Goal: Information Seeking & Learning: Learn about a topic

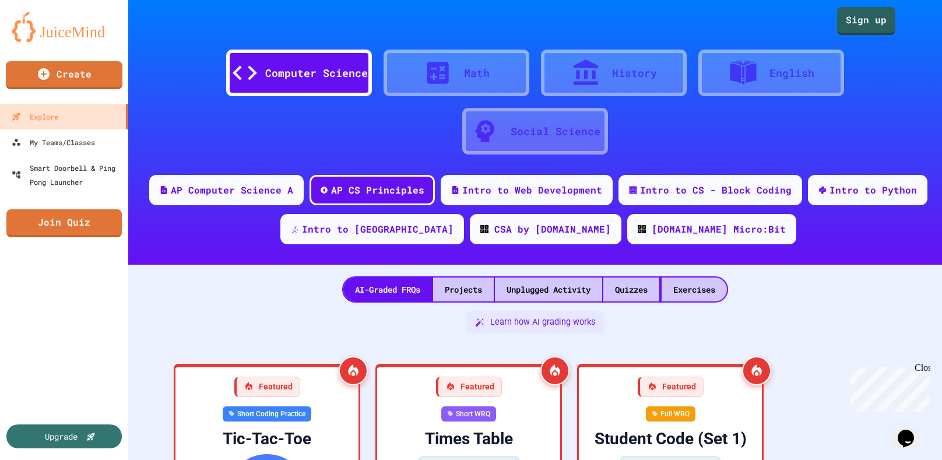
click at [892, 38] on div "Computer Science Math History English Social Science" at bounding box center [535, 96] width 779 height 122
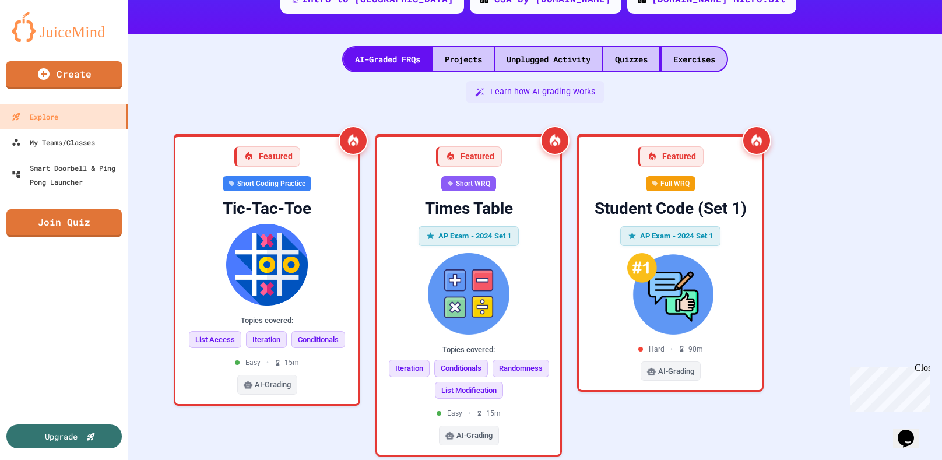
scroll to position [254, 0]
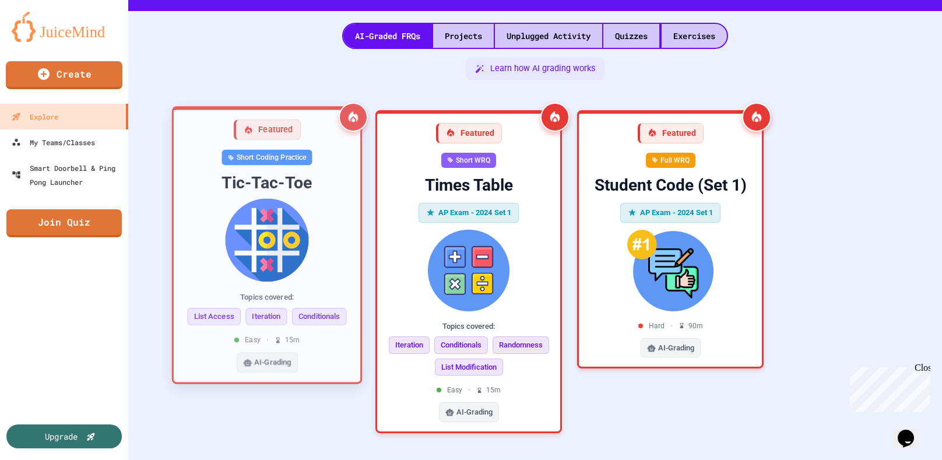
click at [304, 217] on img at bounding box center [267, 239] width 168 height 83
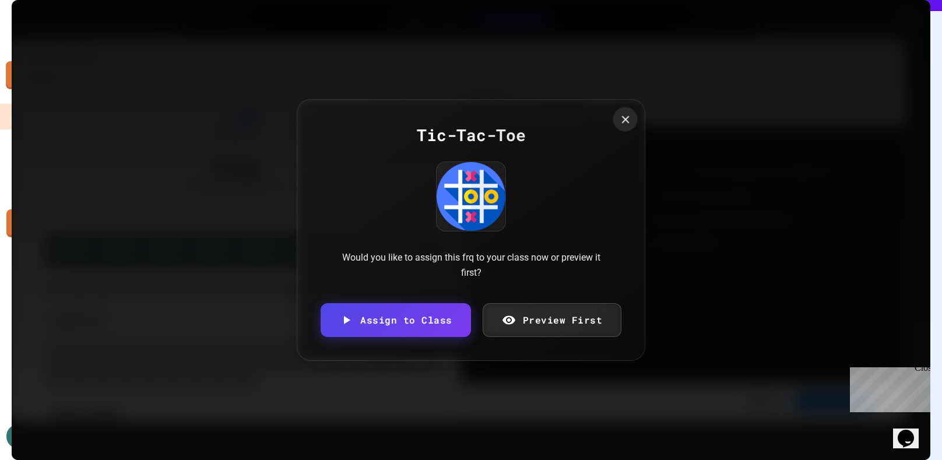
click at [621, 117] on icon at bounding box center [625, 119] width 8 height 8
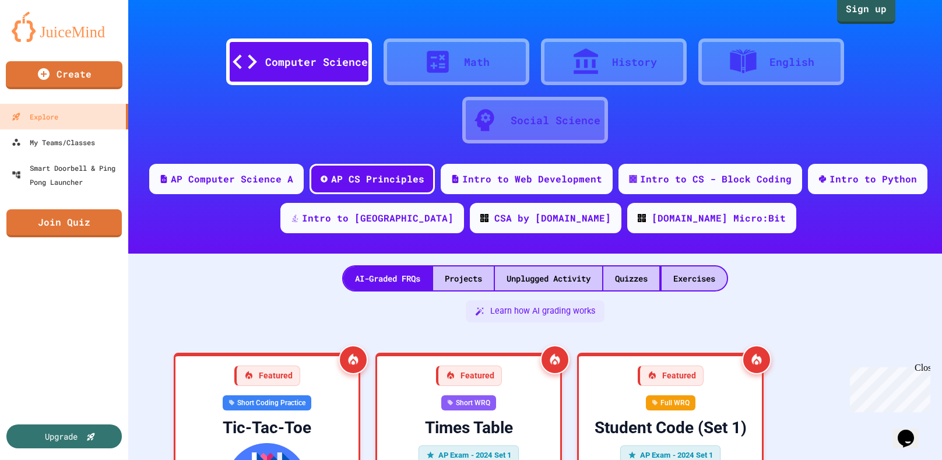
scroll to position [9, 0]
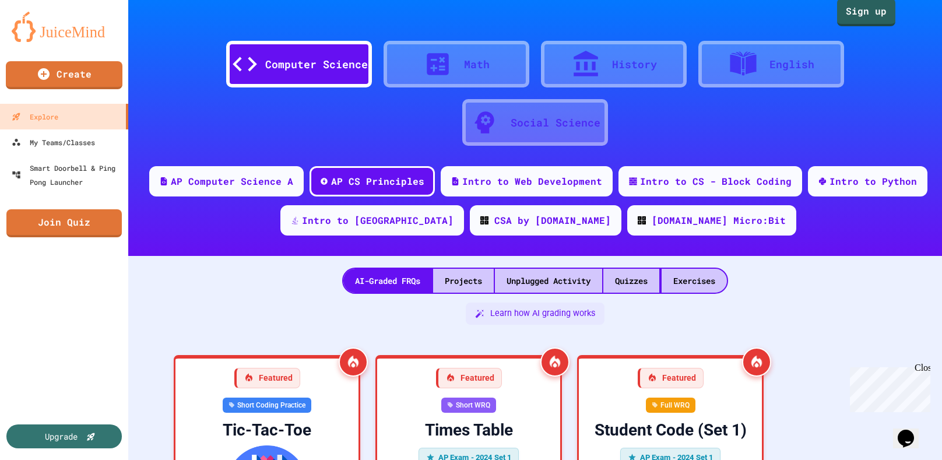
click at [456, 64] on div at bounding box center [443, 64] width 41 height 29
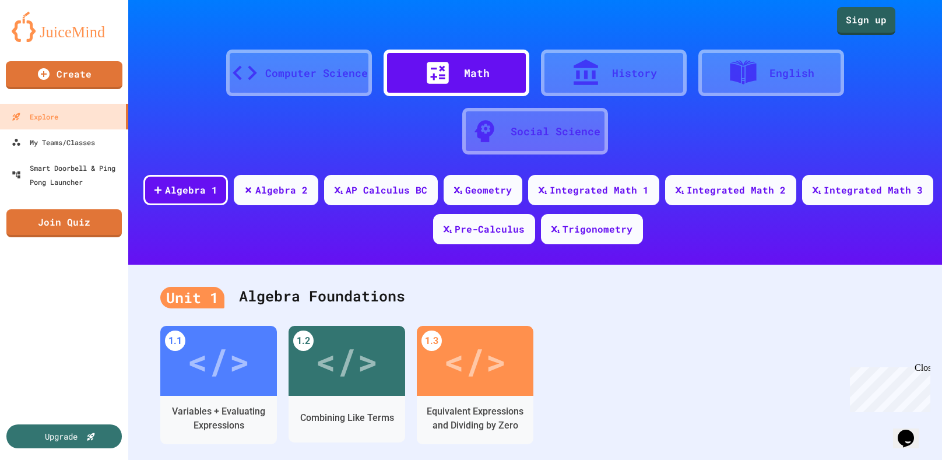
click at [617, 61] on div "History" at bounding box center [614, 73] width 146 height 47
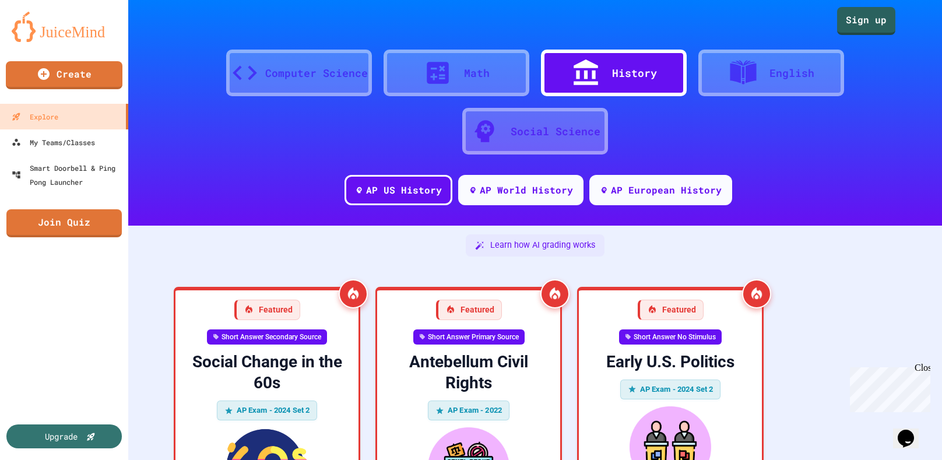
click at [430, 69] on icon at bounding box center [438, 73] width 22 height 22
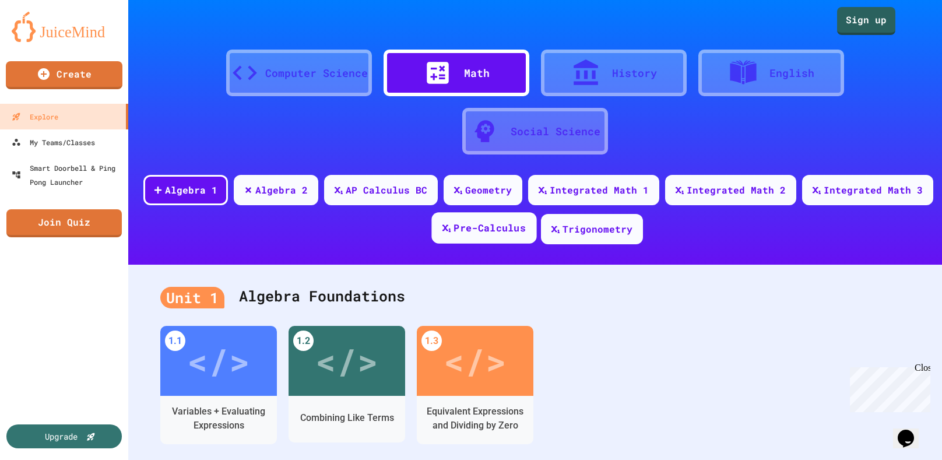
click at [459, 234] on div "Pre-Calculus" at bounding box center [490, 228] width 72 height 15
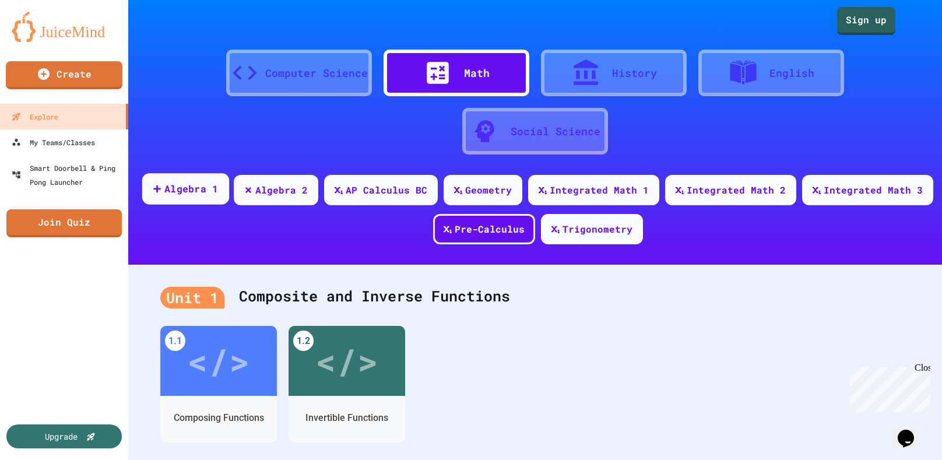
click at [213, 186] on div "Algebra 1" at bounding box center [191, 189] width 54 height 15
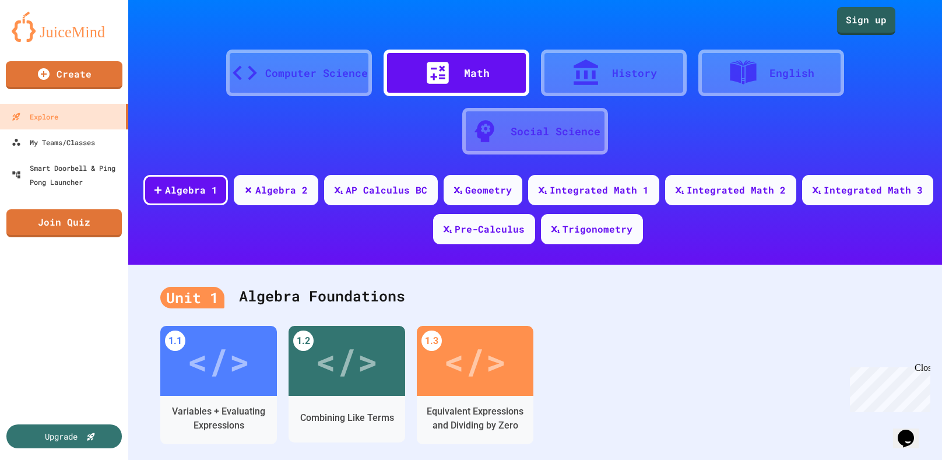
click at [593, 83] on icon at bounding box center [586, 72] width 24 height 26
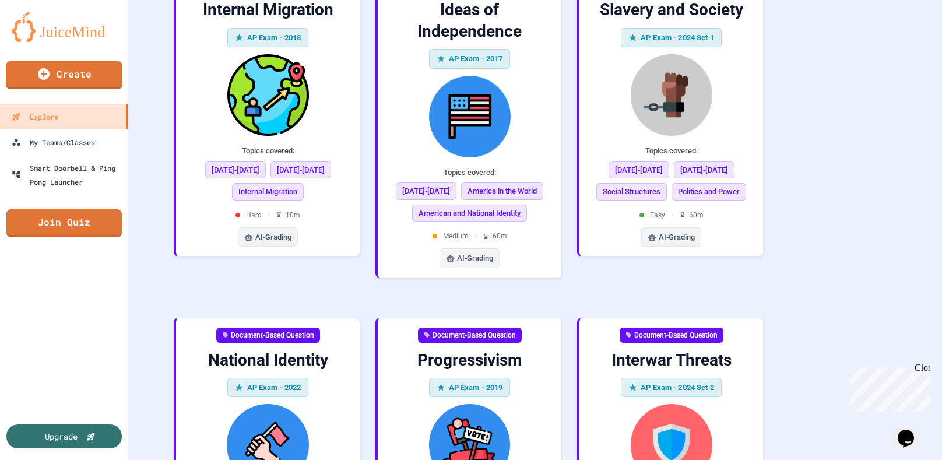
scroll to position [2621, 0]
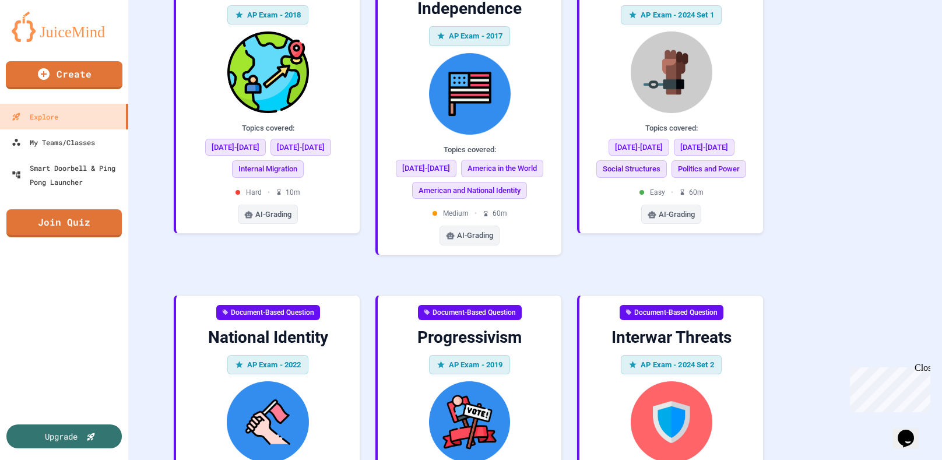
drag, startPoint x: 941, startPoint y: 42, endPoint x: 931, endPoint y: 312, distance: 270.7
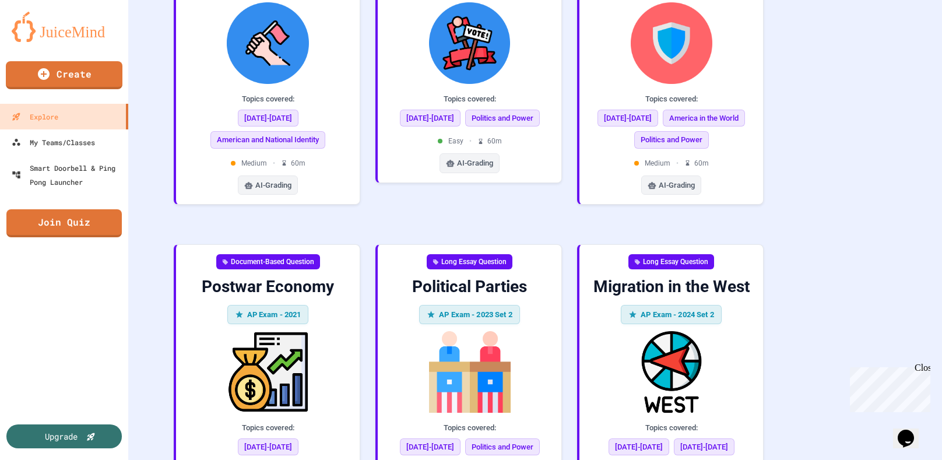
scroll to position [2987, 0]
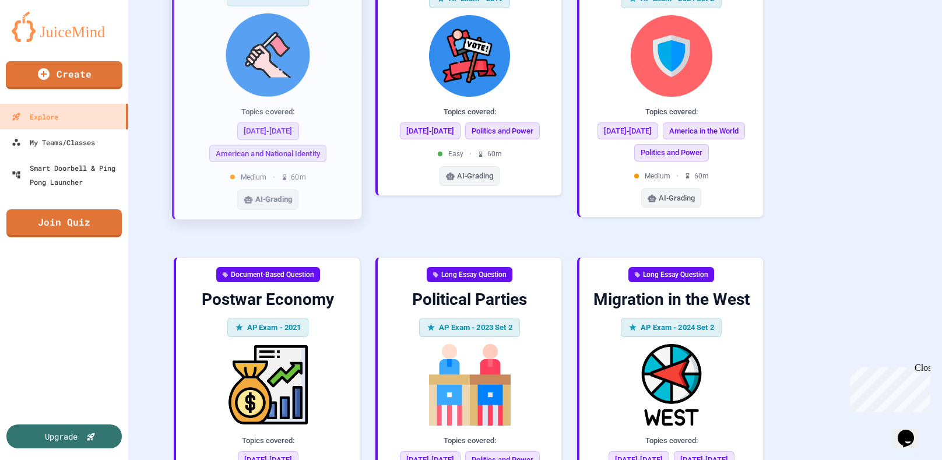
click at [346, 122] on div "[DATE]-[DATE] American and National Identity" at bounding box center [268, 142] width 168 height 40
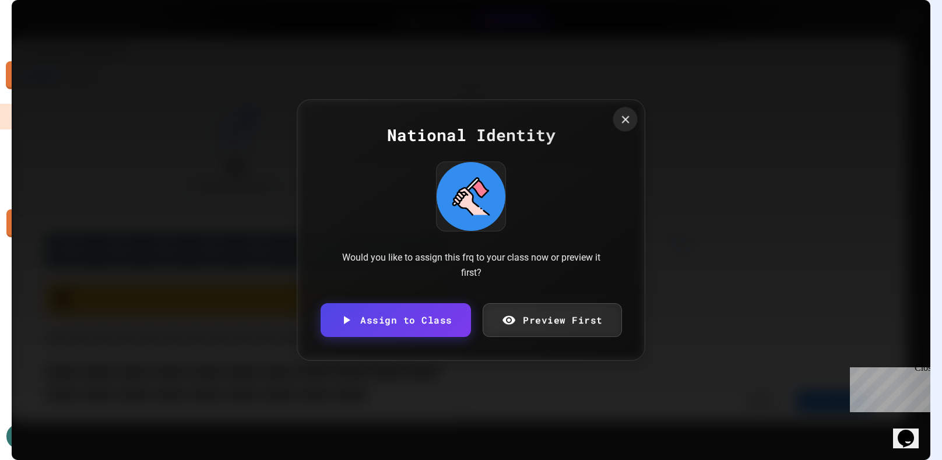
click at [624, 113] on icon at bounding box center [625, 119] width 13 height 13
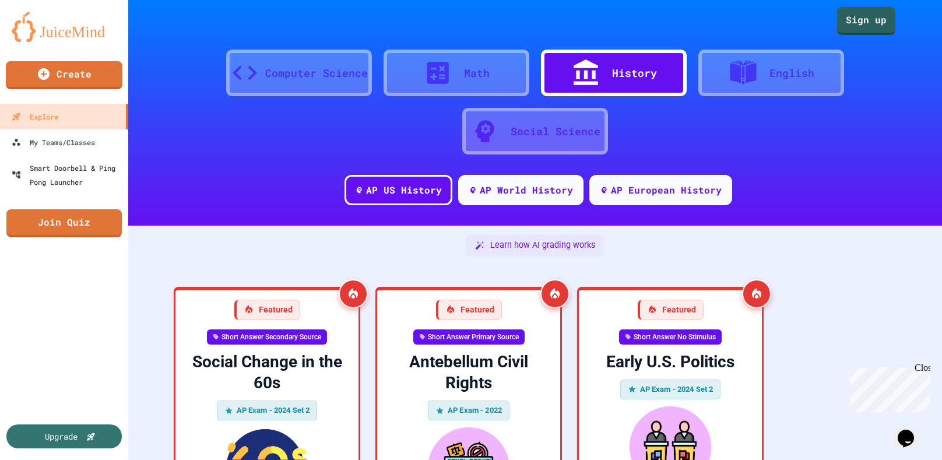
click at [723, 74] on div "English" at bounding box center [771, 73] width 146 height 47
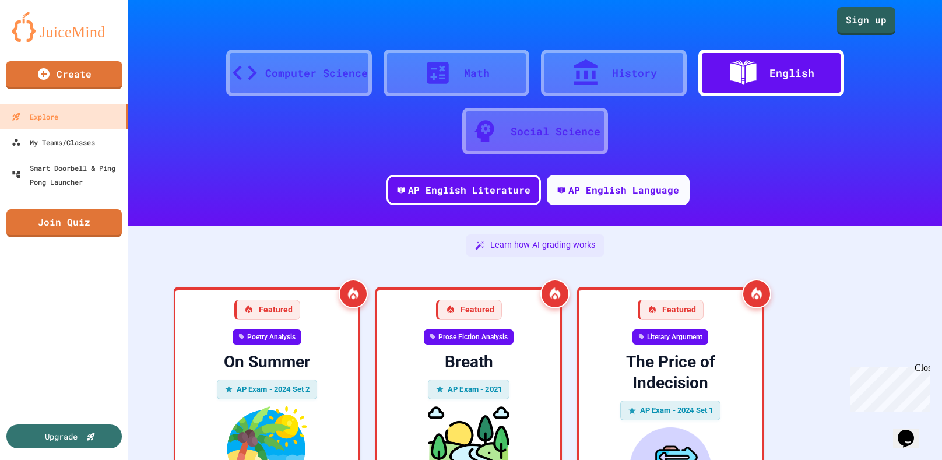
click at [518, 142] on div "Social Science" at bounding box center [535, 131] width 146 height 47
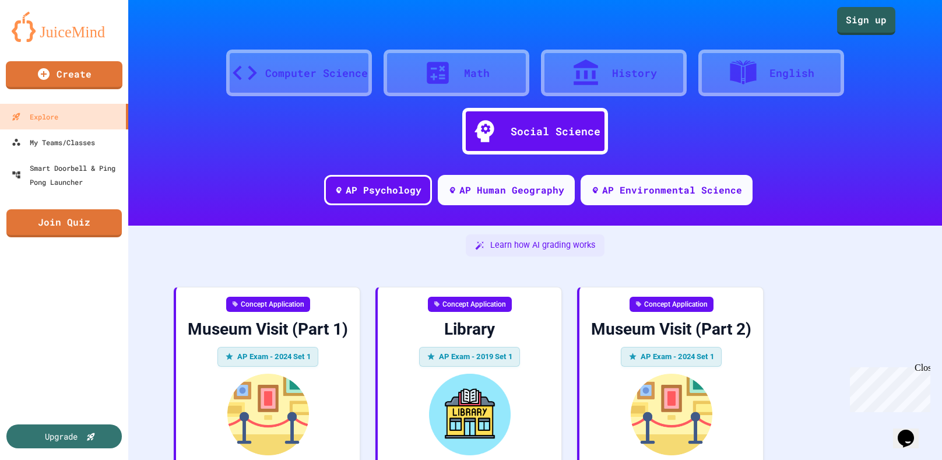
click at [321, 74] on div "Computer Science" at bounding box center [316, 73] width 103 height 16
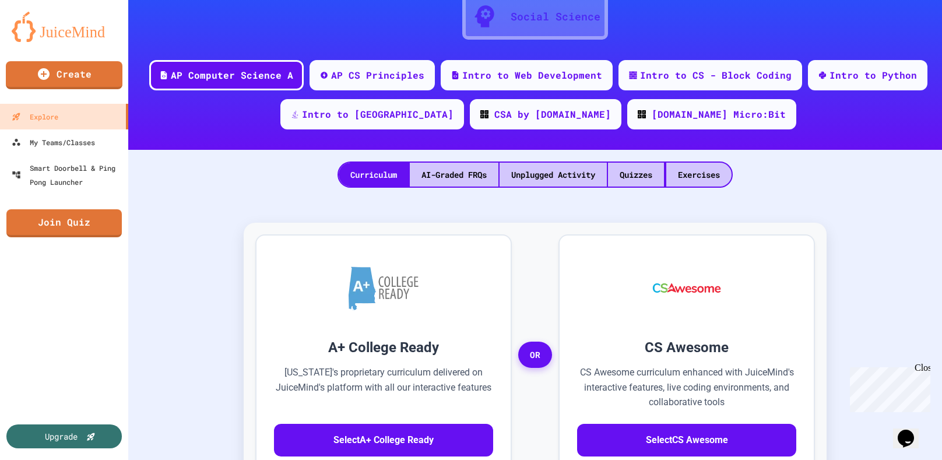
scroll to position [114, 0]
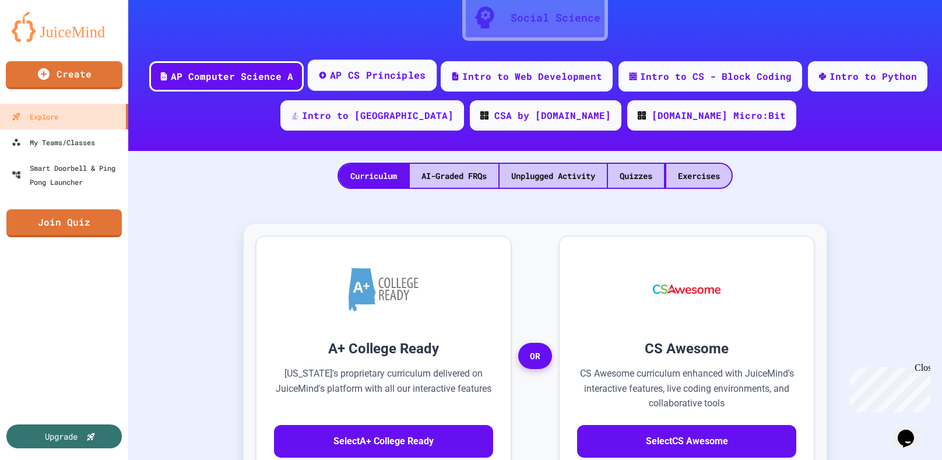
click at [384, 70] on div "AP CS Principles" at bounding box center [377, 75] width 96 height 15
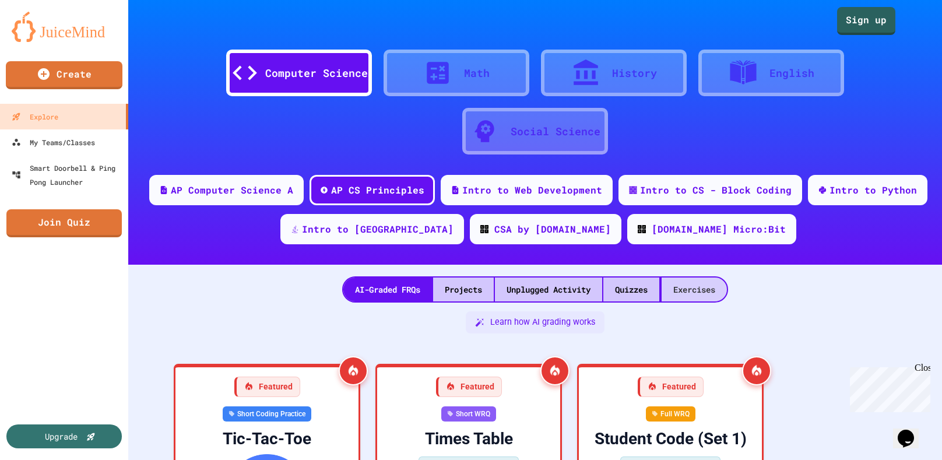
click at [694, 285] on div "Exercises" at bounding box center [694, 289] width 65 height 24
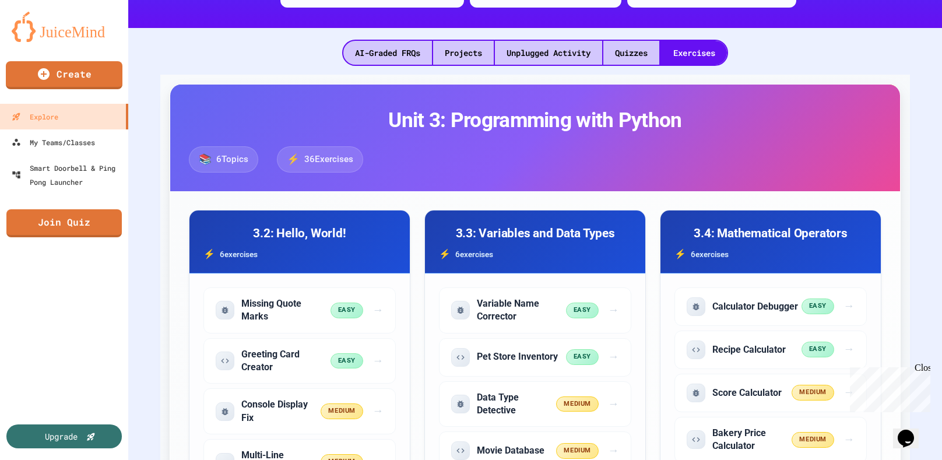
scroll to position [243, 0]
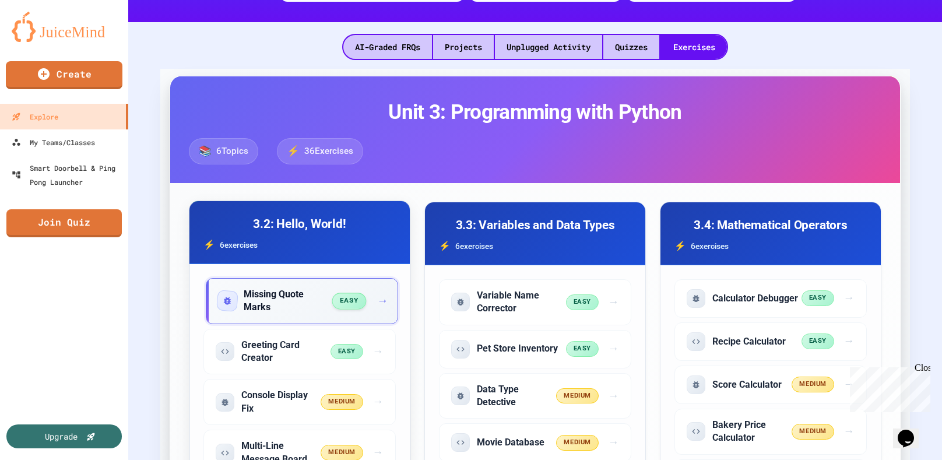
click at [263, 301] on h5 "Missing Quote Marks" at bounding box center [288, 301] width 89 height 26
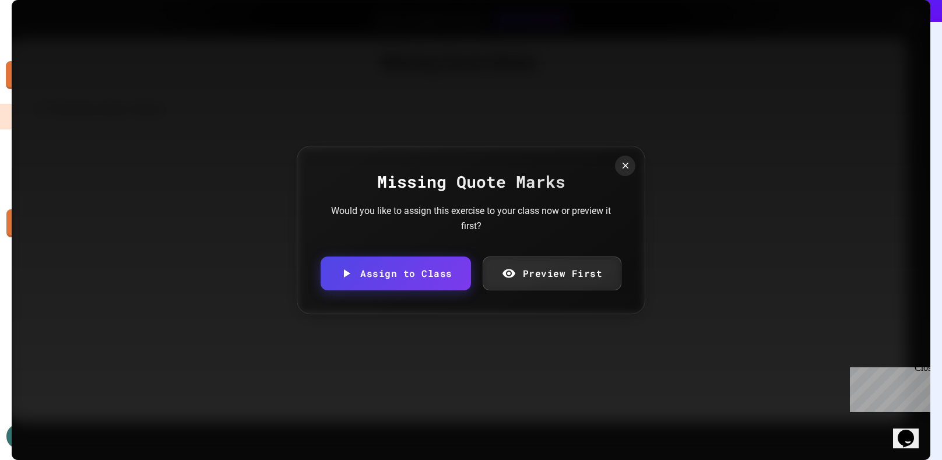
click at [616, 170] on div at bounding box center [625, 166] width 20 height 20
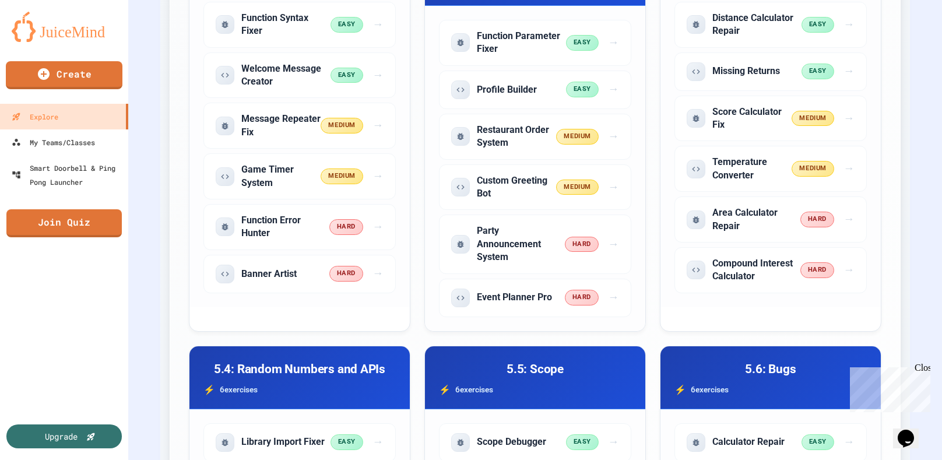
scroll to position [3260, 0]
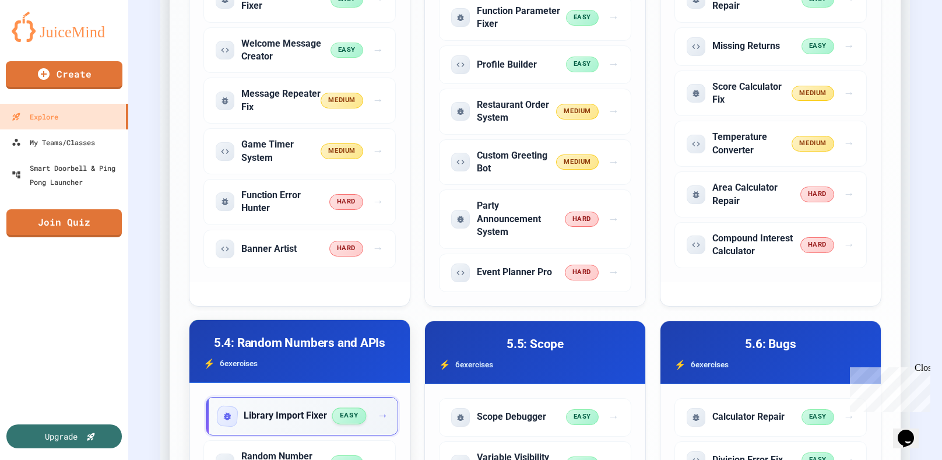
click at [276, 409] on h5 "Library Import Fixer" at bounding box center [285, 415] width 83 height 13
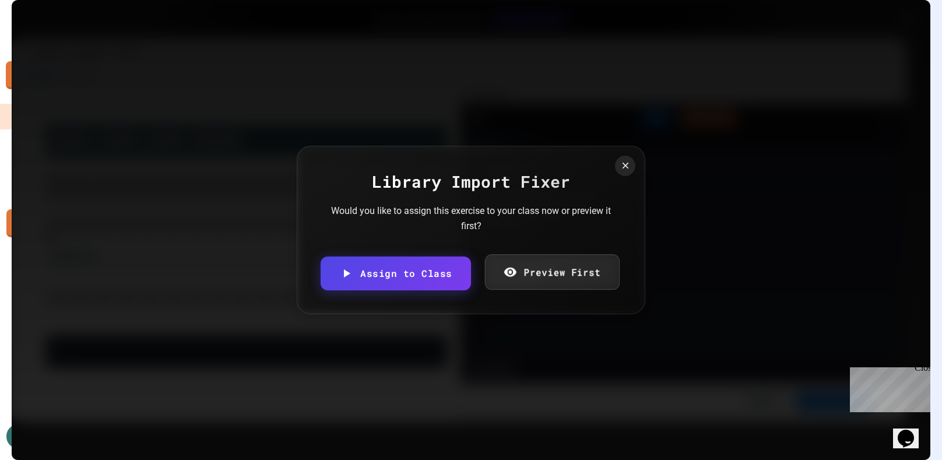
click at [509, 262] on link "Preview First" at bounding box center [551, 272] width 135 height 36
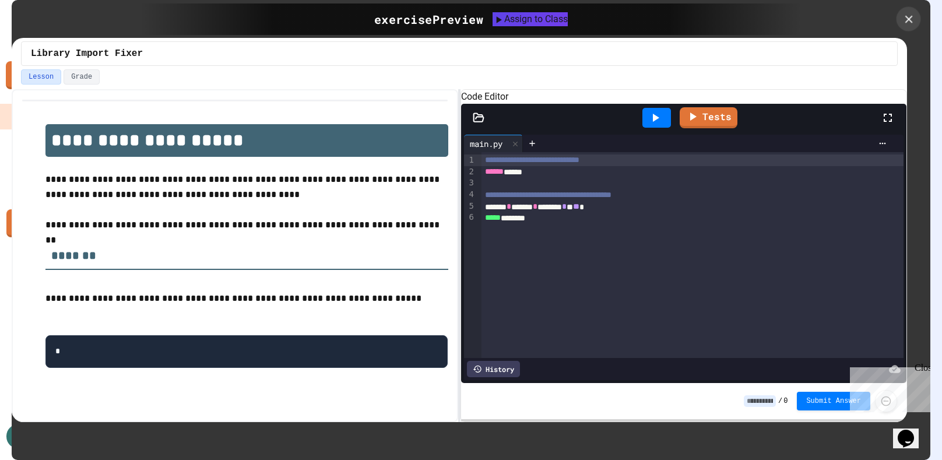
click at [911, 13] on icon at bounding box center [908, 19] width 13 height 13
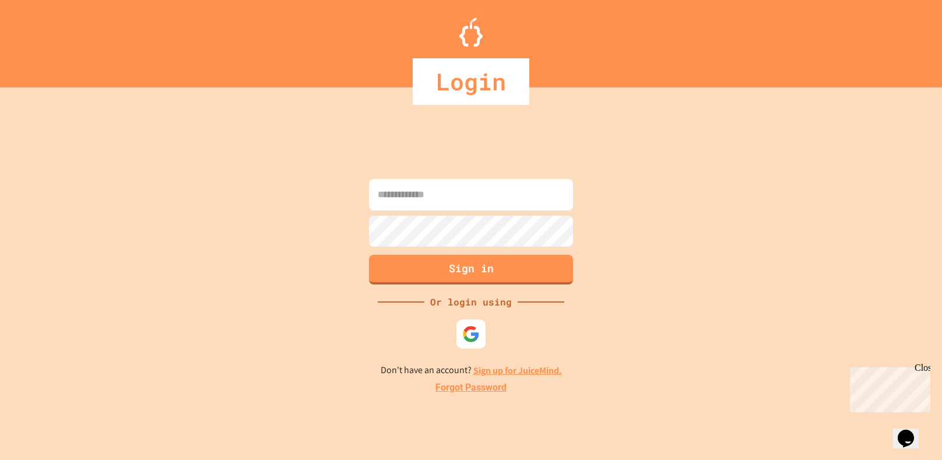
click at [393, 199] on input at bounding box center [471, 194] width 204 height 31
click at [470, 332] on img at bounding box center [471, 334] width 19 height 19
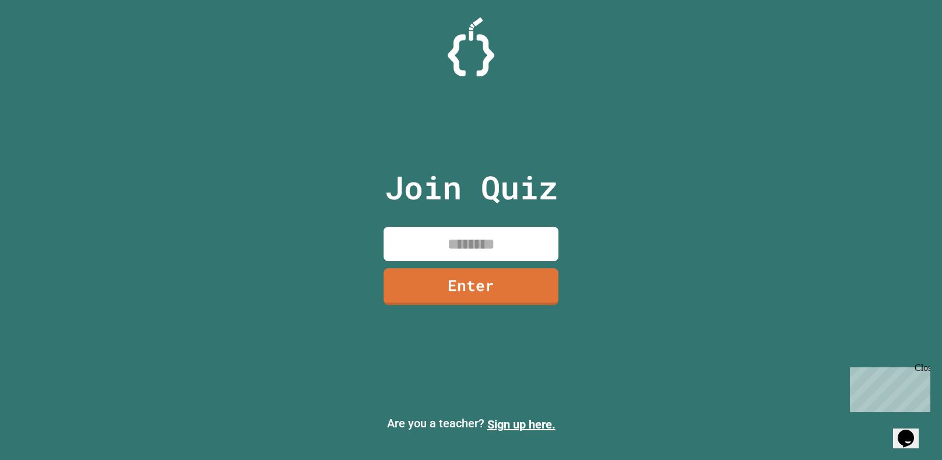
click at [426, 245] on input at bounding box center [471, 244] width 175 height 34
